Goal: Feedback & Contribution: Leave review/rating

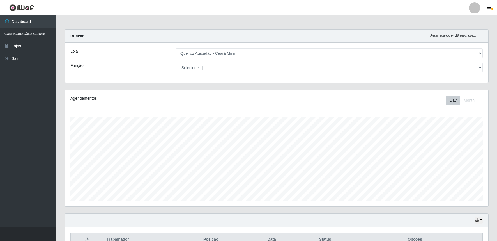
select select "465"
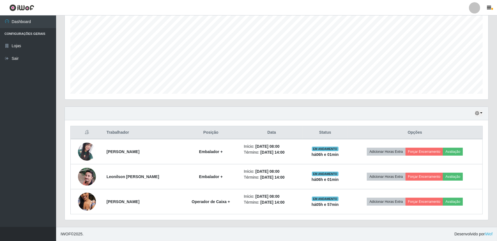
scroll to position [116, 424]
click at [454, 151] on button "Avaliação" at bounding box center [453, 152] width 20 height 8
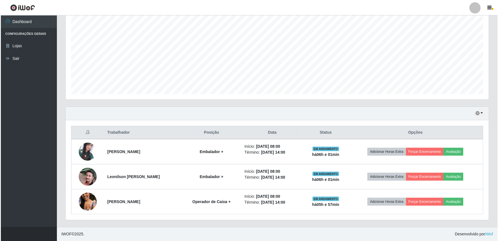
scroll to position [116, 420]
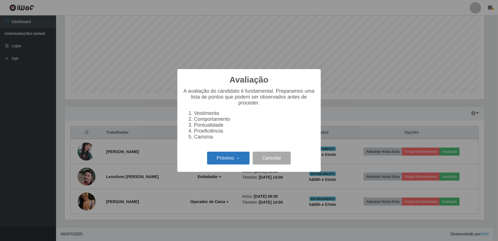
click at [237, 159] on button "Próximo →" at bounding box center [228, 157] width 43 height 13
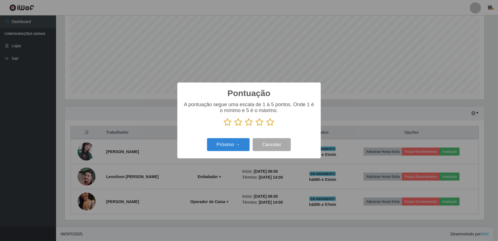
scroll to position [280399, 280095]
click at [271, 122] on icon at bounding box center [271, 122] width 8 height 8
click at [267, 126] on input "radio" at bounding box center [267, 126] width 0 height 0
click at [238, 143] on button "Próximo →" at bounding box center [228, 144] width 43 height 13
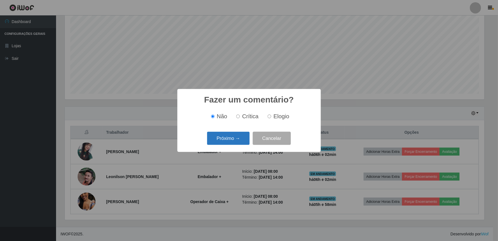
click at [236, 142] on button "Próximo →" at bounding box center [228, 138] width 43 height 13
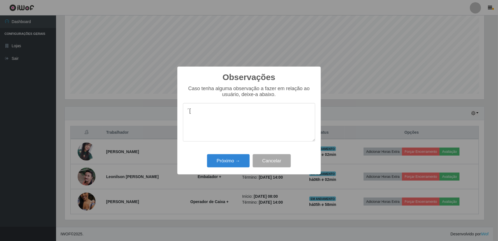
type textarea "´"
type textarea "Otimo desempenho em suas atribuições"
click at [228, 157] on button "Próximo →" at bounding box center [228, 160] width 43 height 13
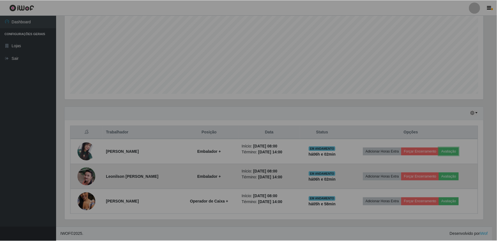
scroll to position [116, 424]
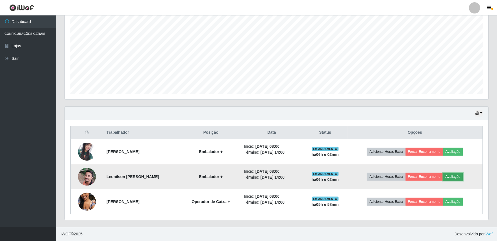
click at [450, 175] on button "Avaliação" at bounding box center [453, 177] width 20 height 8
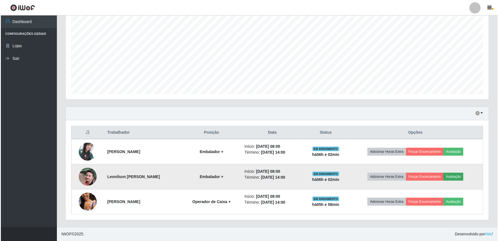
scroll to position [116, 420]
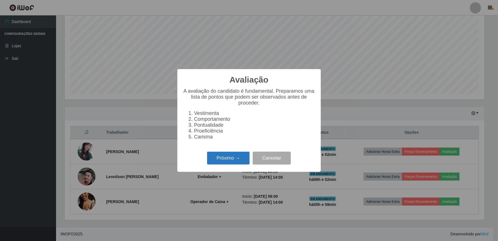
click at [240, 162] on button "Próximo →" at bounding box center [228, 157] width 43 height 13
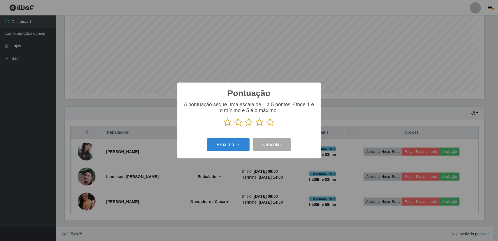
scroll to position [280399, 280095]
drag, startPoint x: 272, startPoint y: 121, endPoint x: 254, endPoint y: 131, distance: 20.7
click at [271, 121] on icon at bounding box center [271, 122] width 8 height 8
click at [267, 126] on input "radio" at bounding box center [267, 126] width 0 height 0
click at [235, 147] on button "Próximo →" at bounding box center [228, 144] width 43 height 13
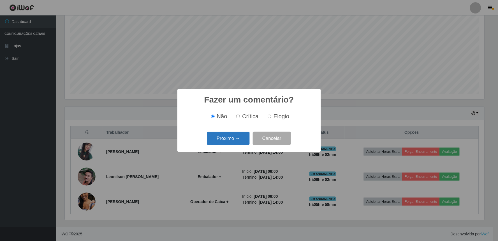
click at [239, 141] on button "Próximo →" at bounding box center [228, 138] width 43 height 13
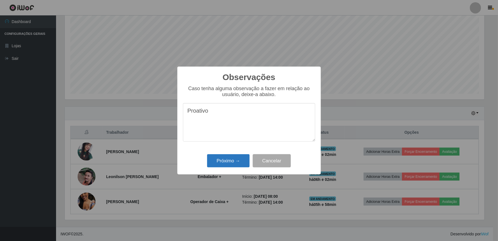
type textarea "Proativo"
click at [238, 157] on button "Próximo →" at bounding box center [228, 160] width 43 height 13
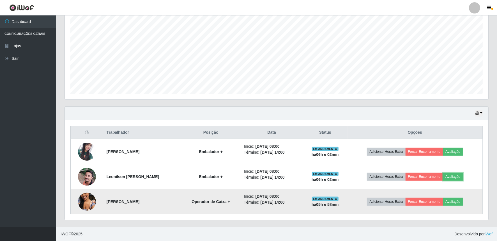
scroll to position [116, 424]
click at [459, 205] on button "Avaliação" at bounding box center [453, 201] width 20 height 8
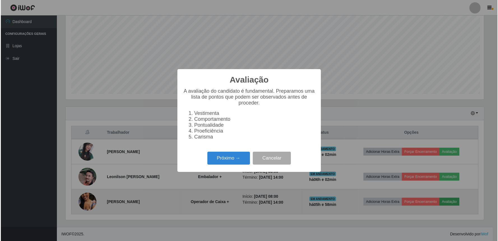
scroll to position [116, 420]
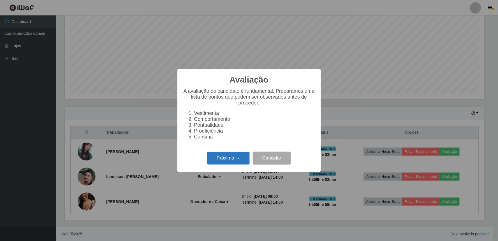
click at [237, 160] on button "Próximo →" at bounding box center [228, 157] width 43 height 13
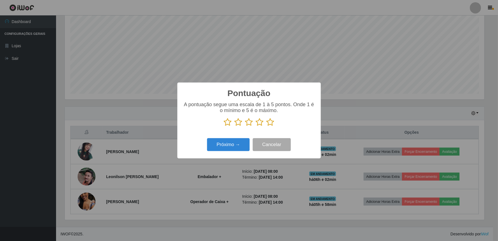
scroll to position [280399, 280095]
click at [268, 123] on icon at bounding box center [271, 122] width 8 height 8
click at [267, 126] on input "radio" at bounding box center [267, 126] width 0 height 0
click at [242, 145] on button "Próximo →" at bounding box center [228, 144] width 43 height 13
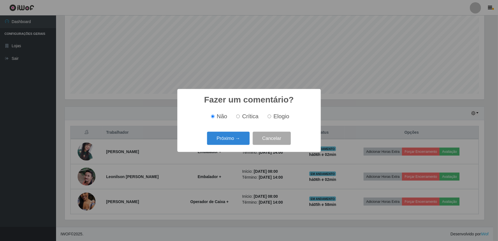
click at [242, 145] on button "Próximo →" at bounding box center [228, 138] width 43 height 13
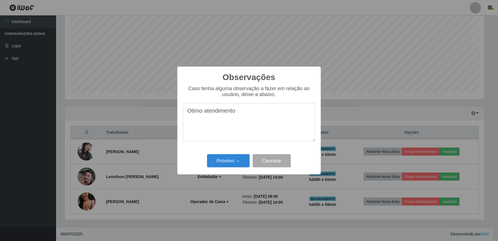
type textarea "Otimo atendimento"
click at [231, 153] on div "Próximo → Cancelar" at bounding box center [249, 161] width 132 height 16
click at [231, 158] on button "Próximo →" at bounding box center [228, 160] width 43 height 13
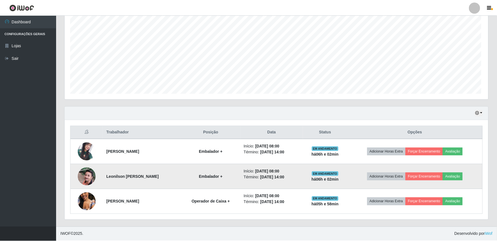
scroll to position [116, 424]
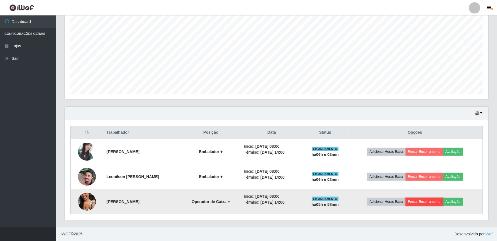
click at [431, 201] on button "Forçar Encerramento" at bounding box center [425, 201] width 38 height 8
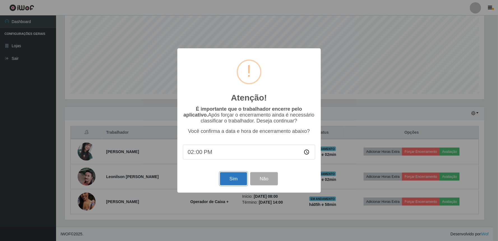
click at [238, 178] on button "Sim" at bounding box center [233, 178] width 27 height 13
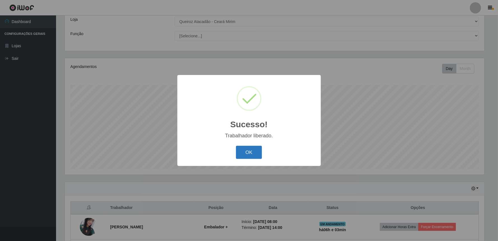
click at [245, 156] on button "OK" at bounding box center [249, 152] width 26 height 13
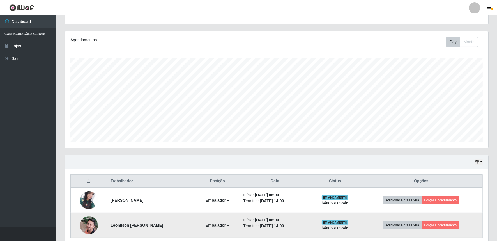
scroll to position [82, 0]
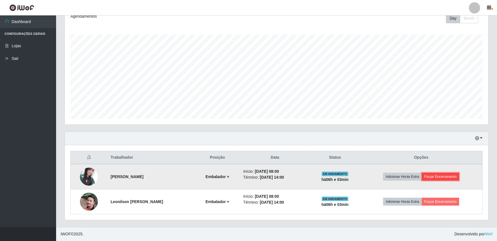
click at [446, 174] on button "Forçar Encerramento" at bounding box center [441, 177] width 38 height 8
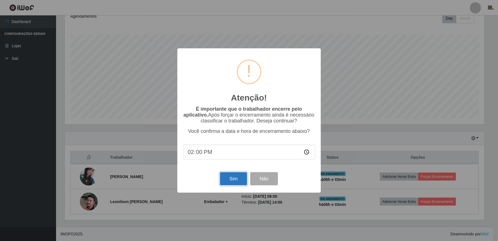
click at [242, 178] on button "Sim" at bounding box center [233, 178] width 27 height 13
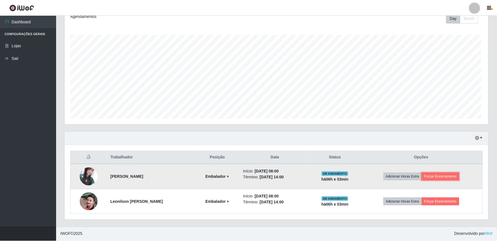
scroll to position [0, 0]
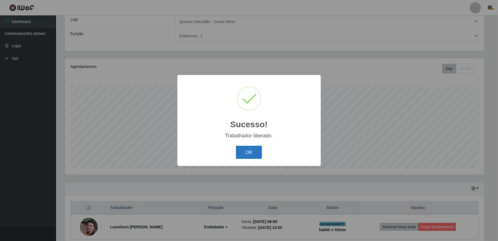
click at [247, 150] on button "OK" at bounding box center [249, 152] width 26 height 13
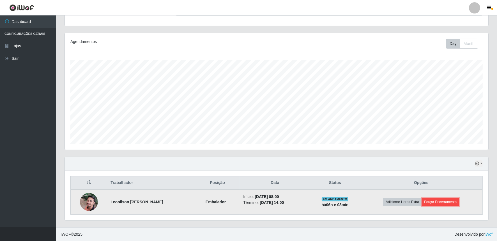
click at [450, 201] on button "Forçar Encerramento" at bounding box center [441, 202] width 38 height 8
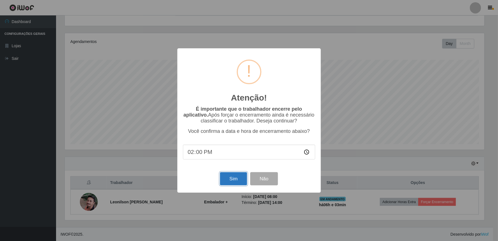
click at [228, 178] on button "Sim" at bounding box center [233, 178] width 27 height 13
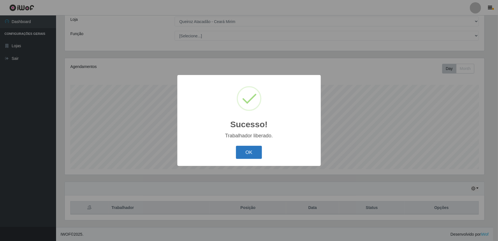
click at [242, 153] on button "OK" at bounding box center [249, 152] width 26 height 13
